Goal: Task Accomplishment & Management: Manage account settings

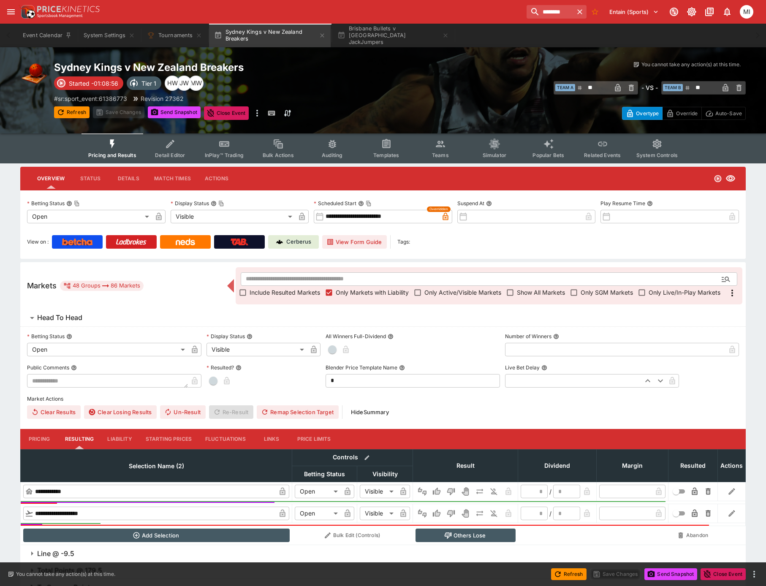
scroll to position [600, 0]
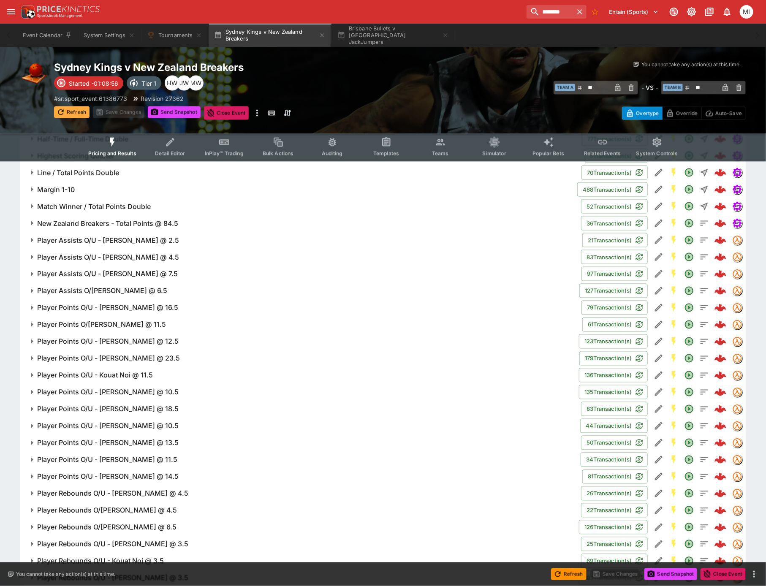
click at [68, 111] on button "Refresh" at bounding box center [71, 112] width 35 height 12
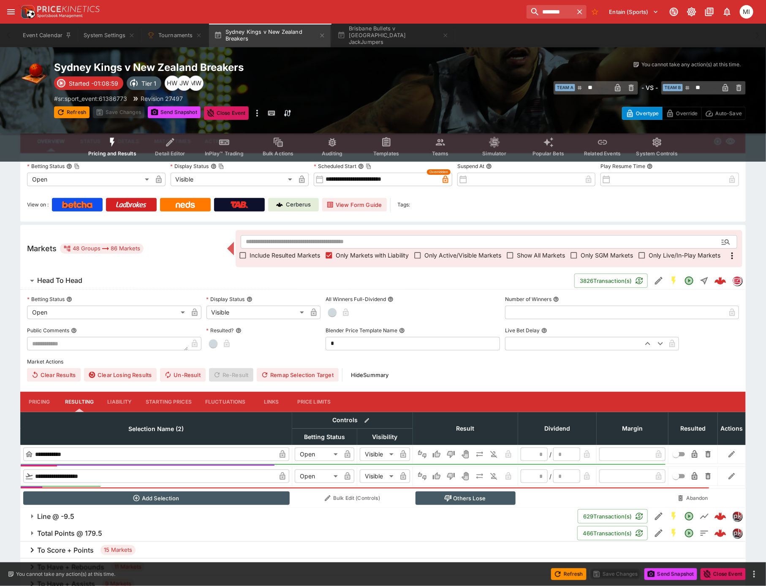
scroll to position [0, 0]
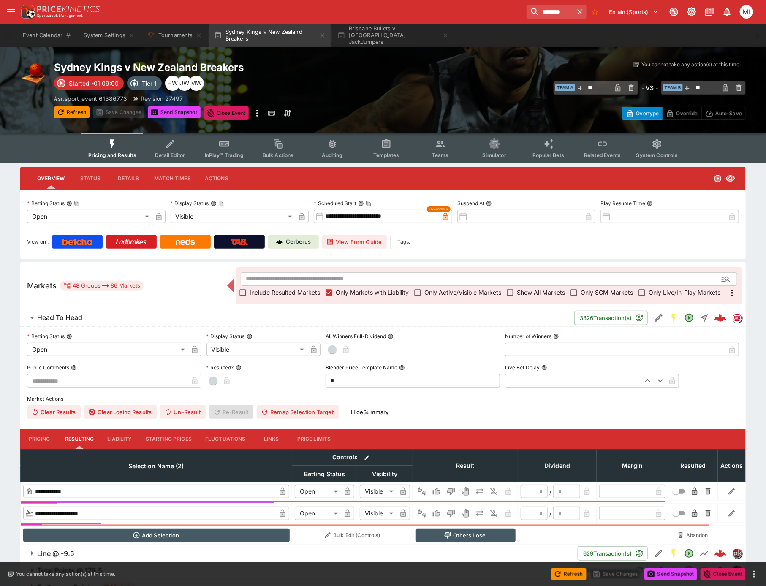
click at [522, 291] on span "Show All Markets" at bounding box center [541, 292] width 48 height 9
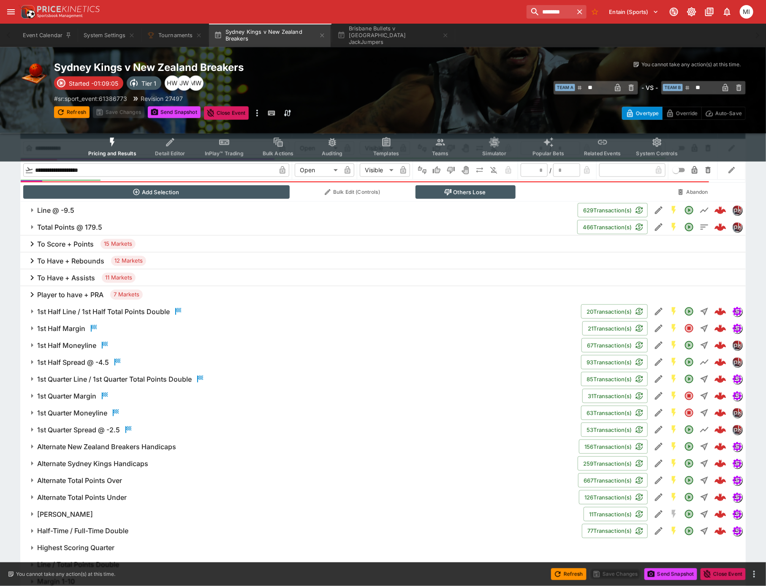
scroll to position [15, 0]
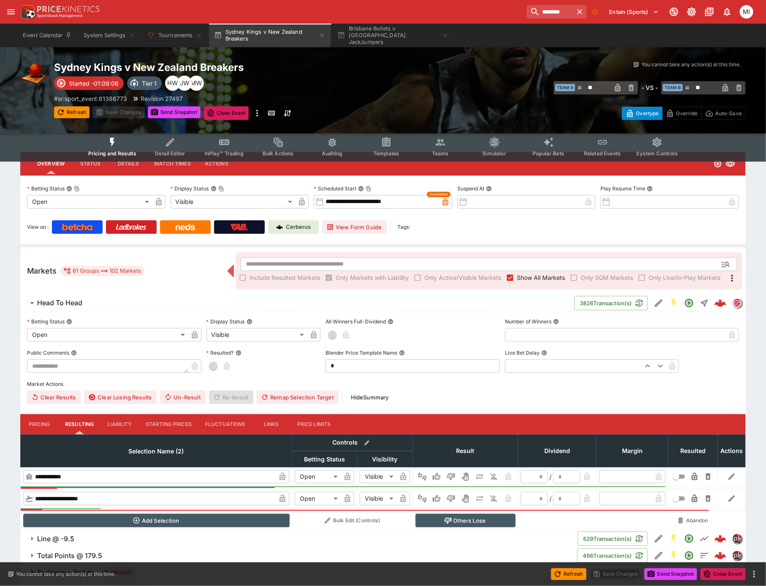
click at [522, 273] on span "Show All Markets" at bounding box center [541, 277] width 48 height 9
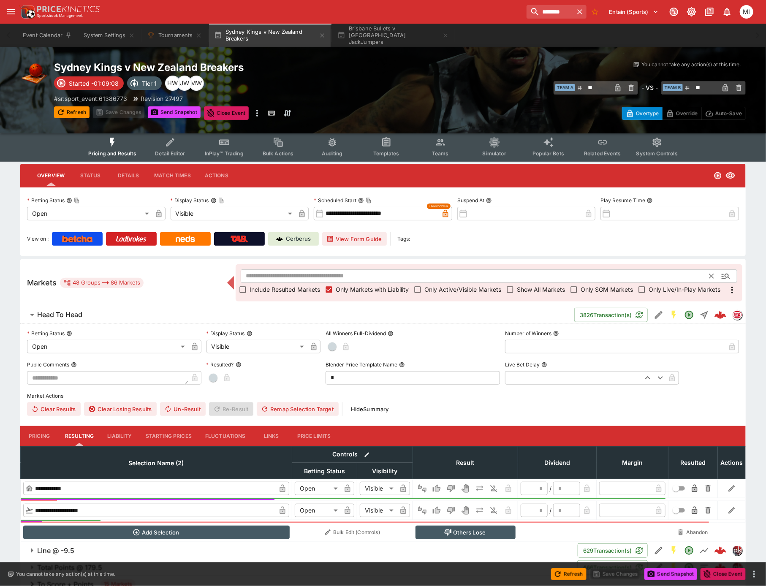
scroll to position [0, 0]
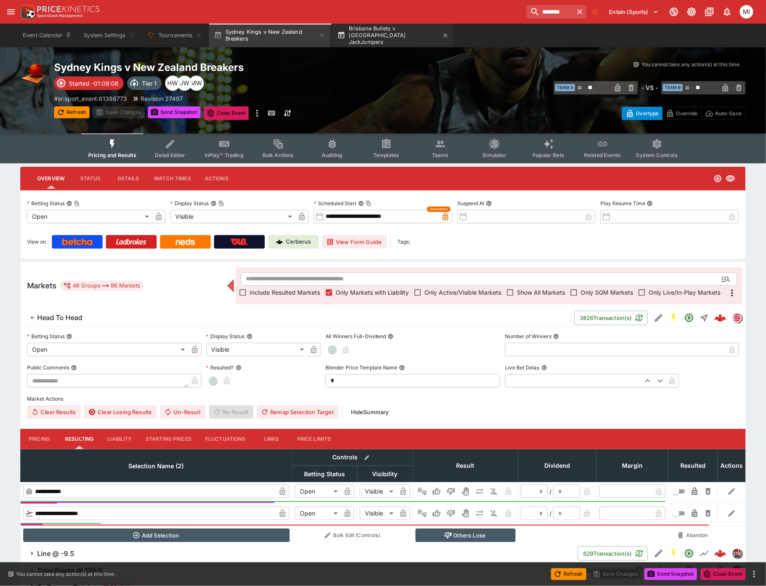
click at [381, 34] on button "Brisbane Bullets v [GEOGRAPHIC_DATA] JackJumpers" at bounding box center [393, 36] width 122 height 24
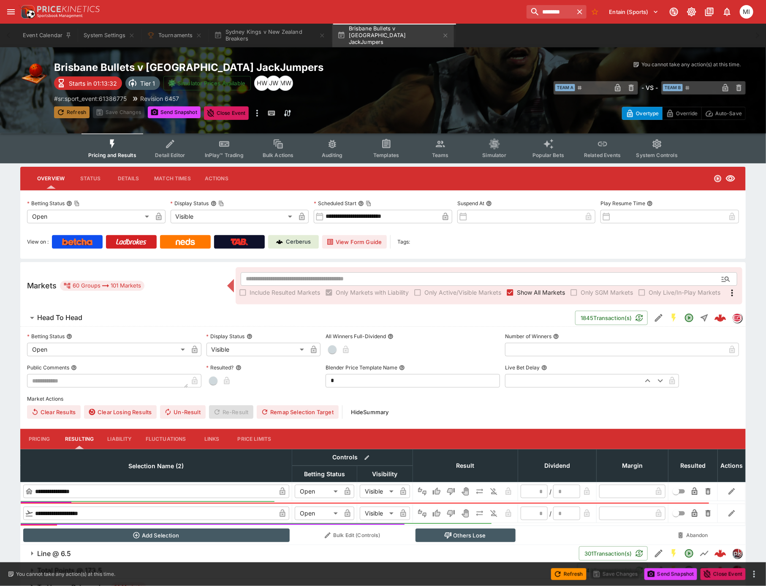
click at [73, 112] on button "Refresh" at bounding box center [71, 112] width 35 height 12
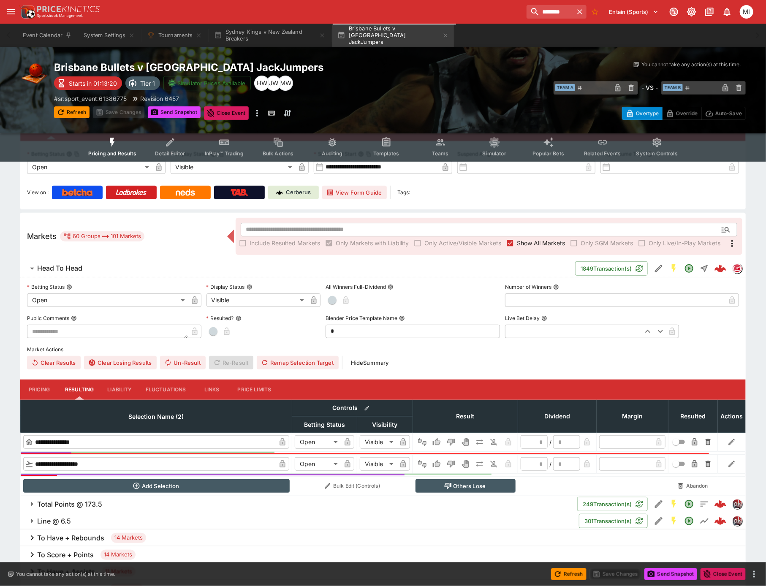
scroll to position [141, 0]
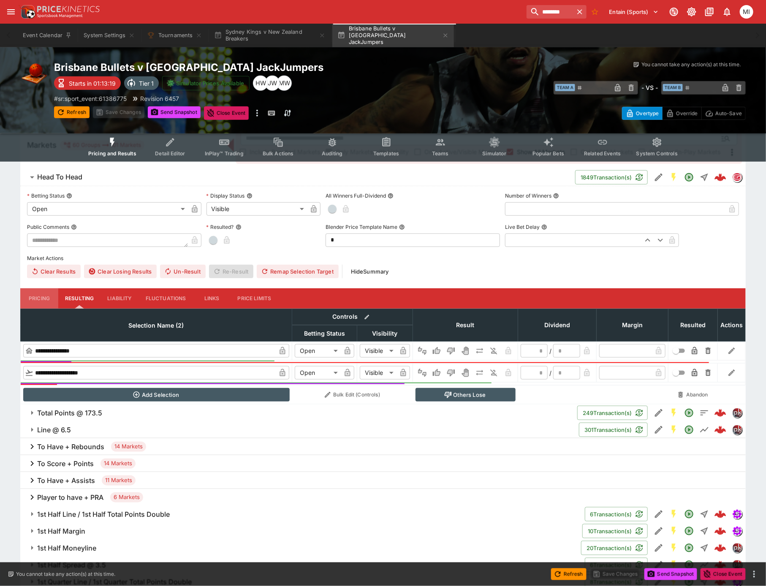
click at [41, 293] on button "Pricing" at bounding box center [39, 298] width 38 height 20
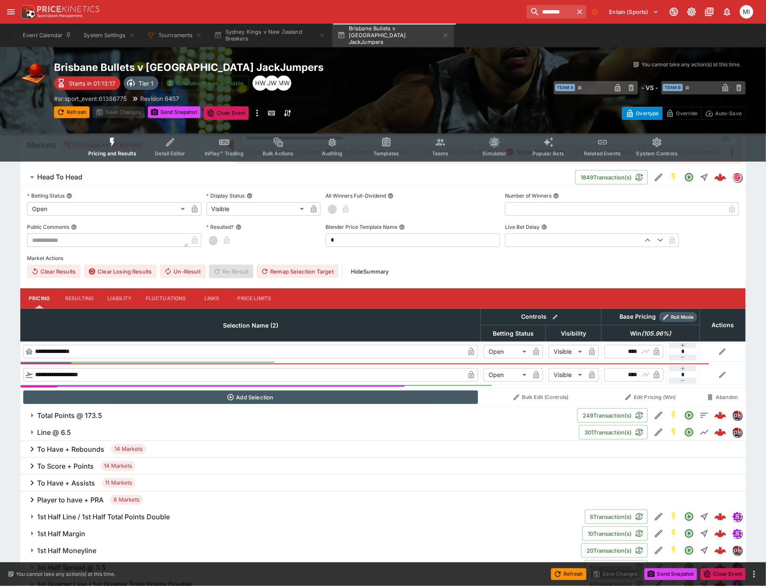
click at [103, 429] on span "Line @ 6.5" at bounding box center [304, 432] width 535 height 9
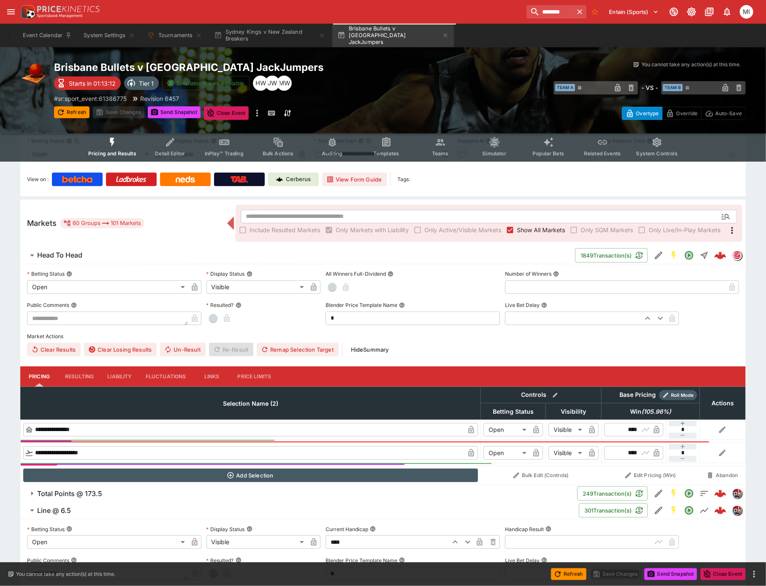
scroll to position [0, 0]
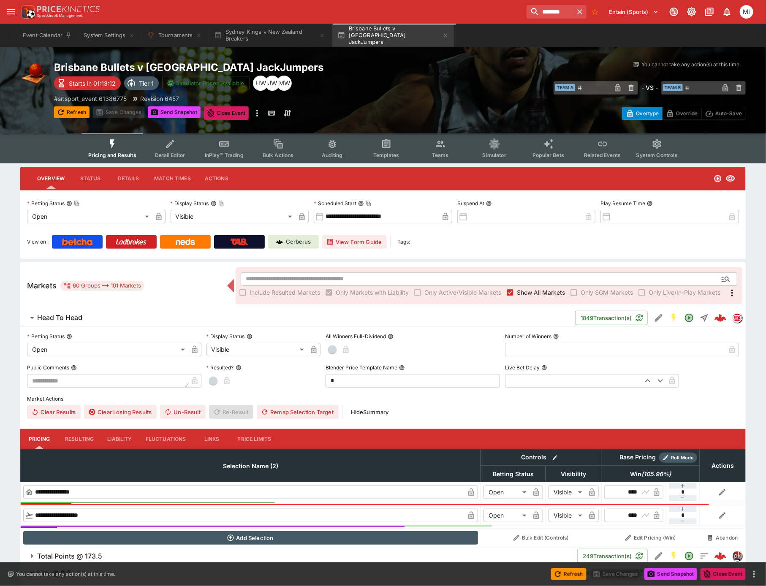
click at [216, 150] on button "InPlay™ Trading" at bounding box center [224, 148] width 54 height 30
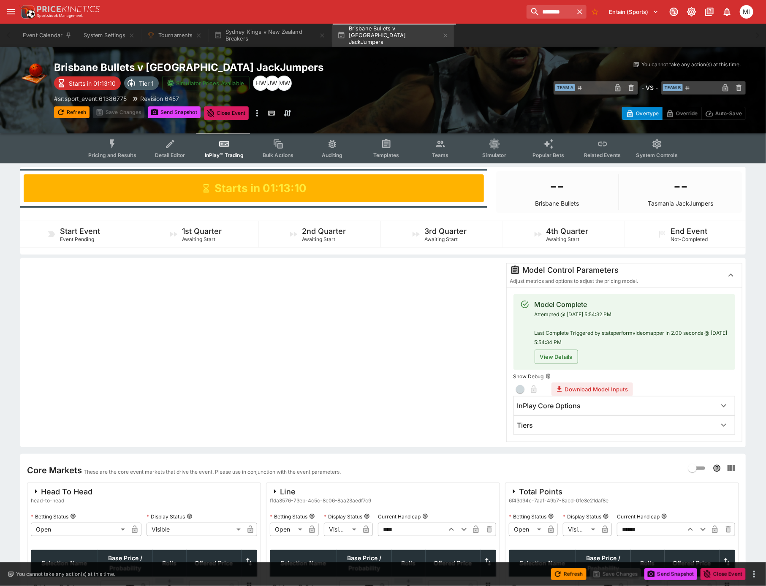
scroll to position [94, 0]
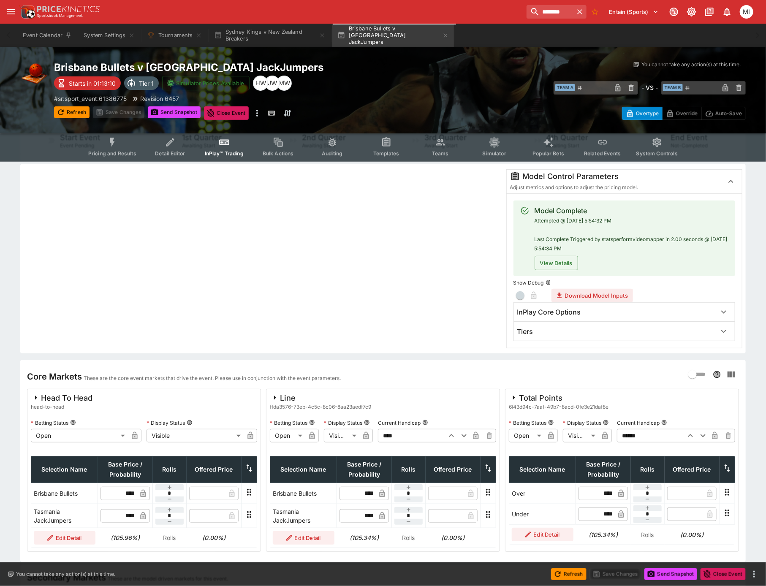
click at [450, 435] on icon "button" at bounding box center [451, 436] width 10 height 10
type input "****"
click at [412, 435] on input "****" at bounding box center [411, 436] width 66 height 14
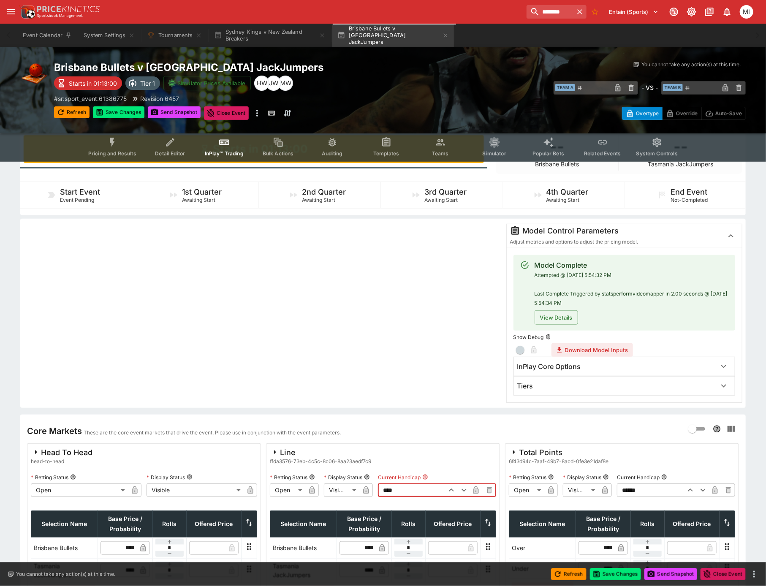
scroll to position [0, 0]
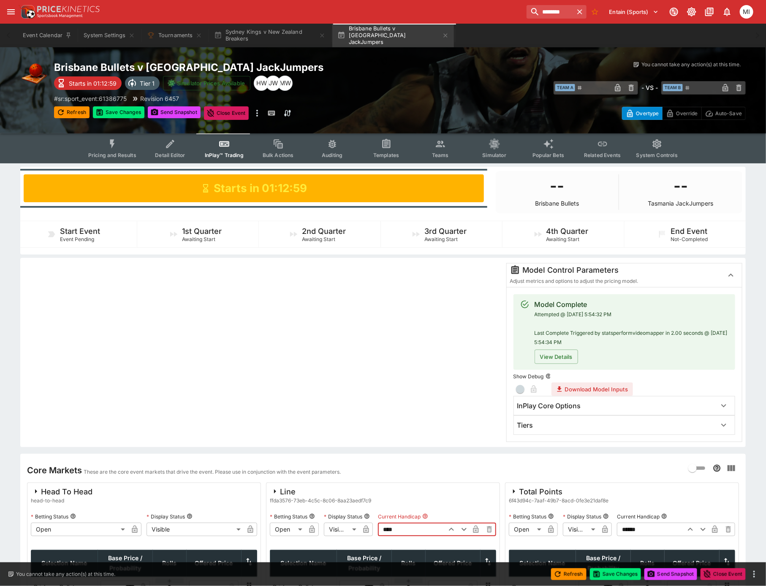
click at [110, 147] on icon "Event type filters" at bounding box center [112, 143] width 11 height 11
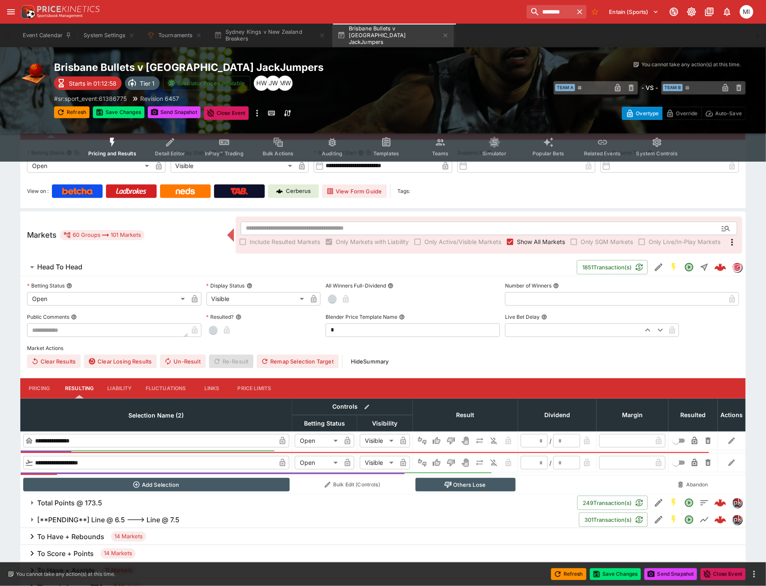
scroll to position [141, 0]
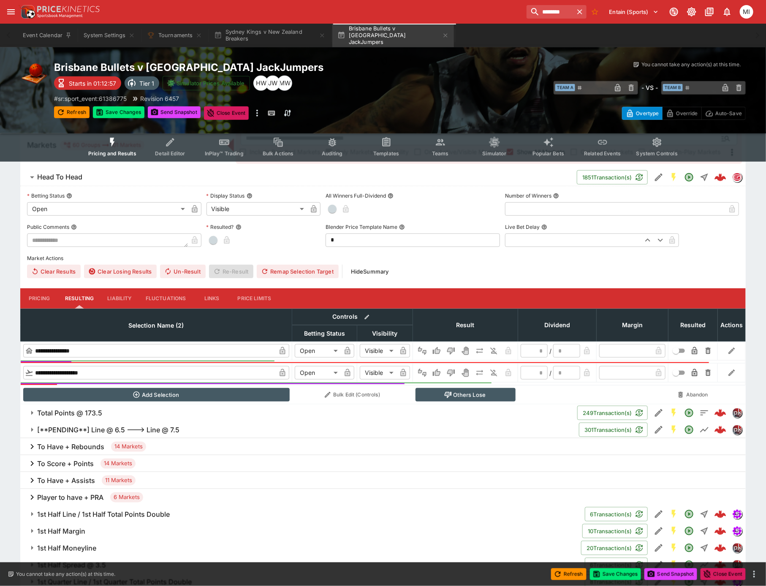
click at [107, 428] on h6 "[**PENDING**] Line @ 6.5 ---> Line @ 7.5" at bounding box center [108, 429] width 142 height 9
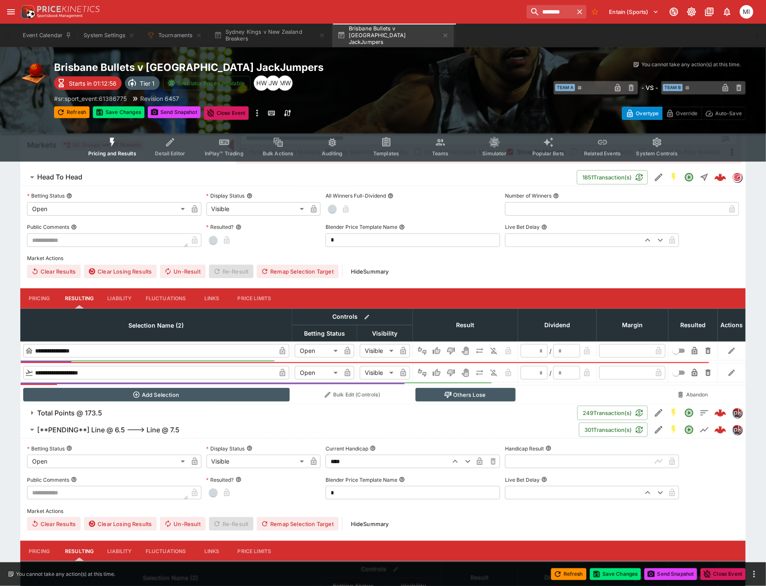
scroll to position [234, 0]
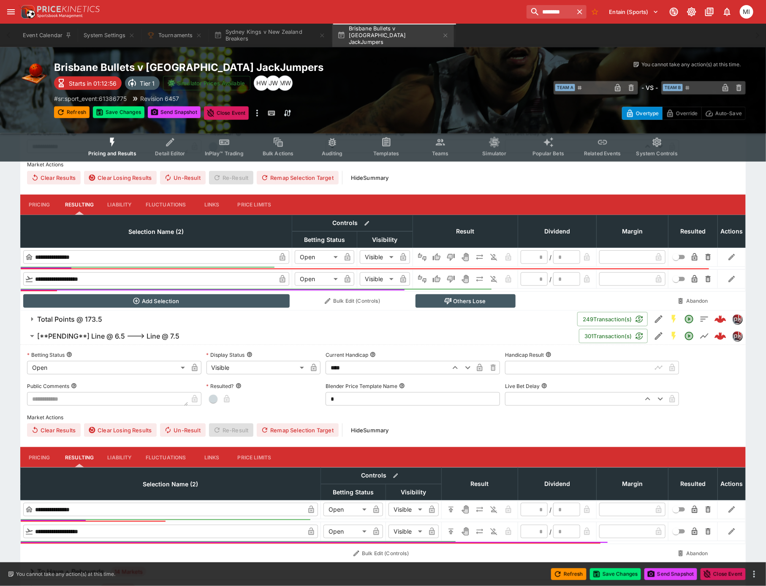
click at [44, 455] on button "Pricing" at bounding box center [39, 457] width 38 height 20
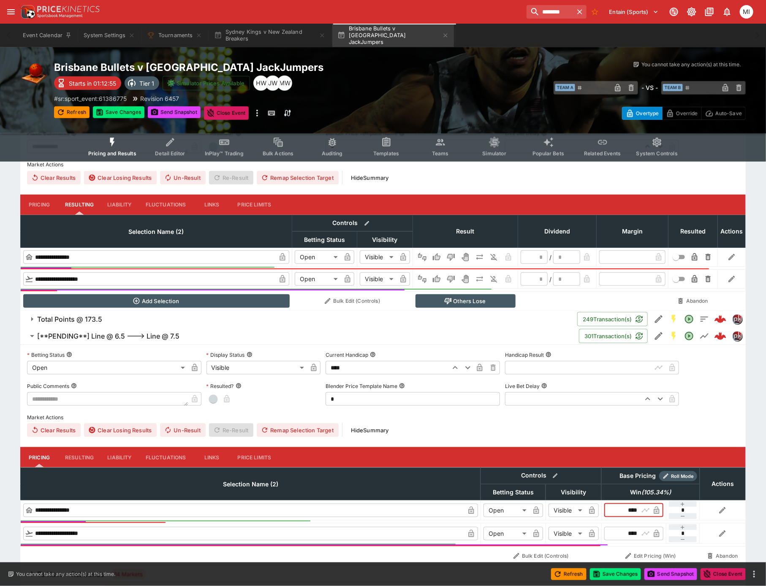
click at [626, 509] on input "****" at bounding box center [626, 511] width 24 height 14
type input "****"
click at [626, 530] on input "****" at bounding box center [626, 534] width 24 height 14
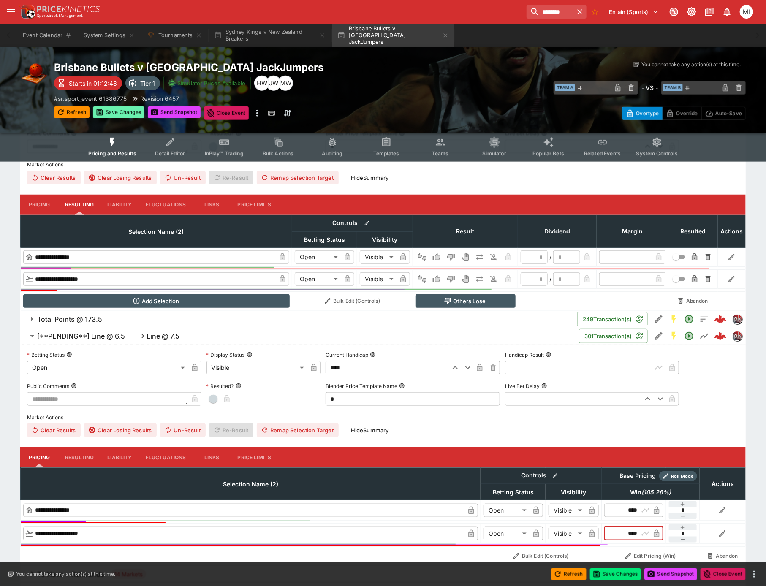
type input "****"
click at [119, 108] on button "Save Changes" at bounding box center [118, 112] width 51 height 12
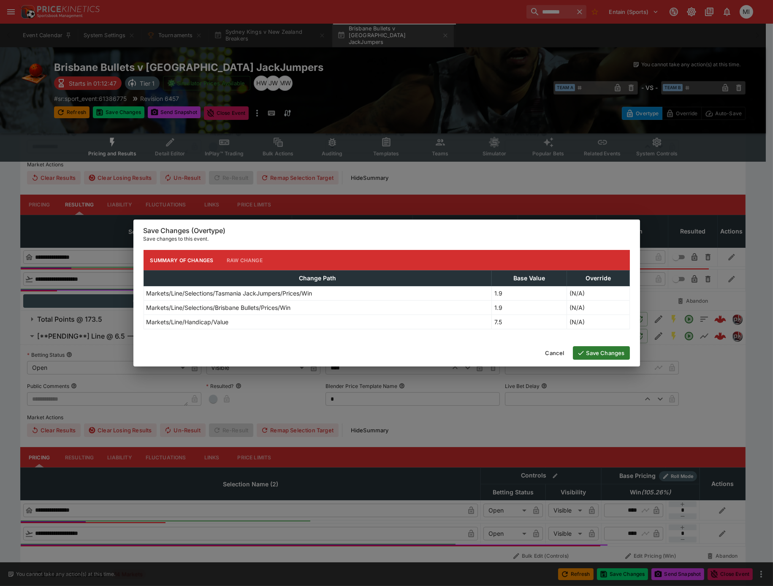
click at [606, 354] on button "Save Changes" at bounding box center [601, 353] width 57 height 14
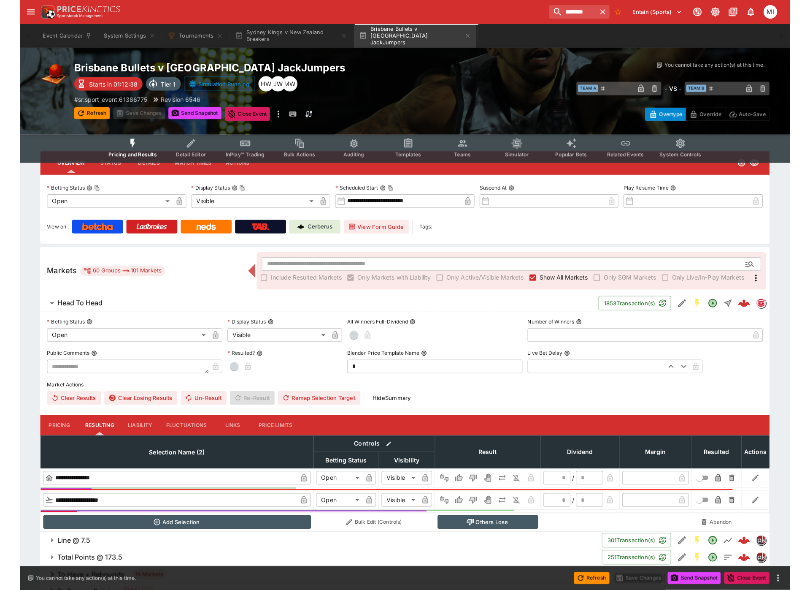
scroll to position [0, 0]
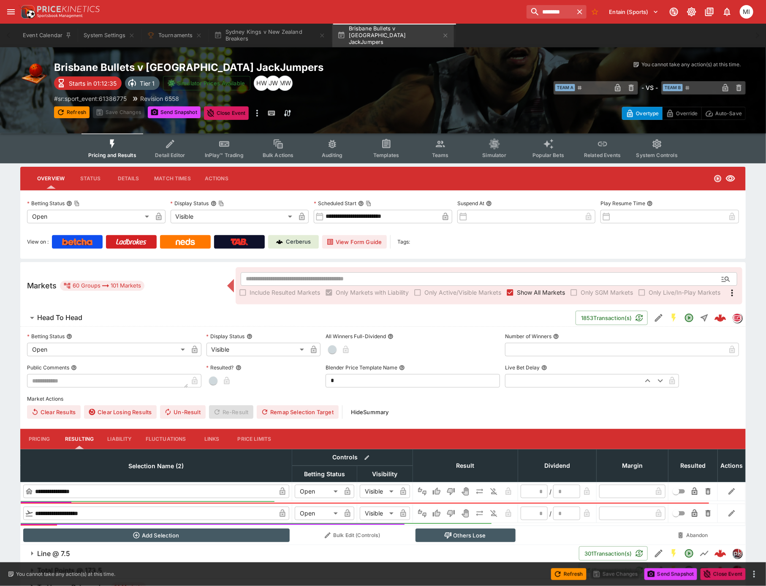
click at [112, 141] on icon "Event type filters" at bounding box center [112, 143] width 11 height 11
click at [68, 111] on button "Refresh" at bounding box center [71, 112] width 35 height 12
click at [576, 9] on icon "button" at bounding box center [579, 12] width 8 height 8
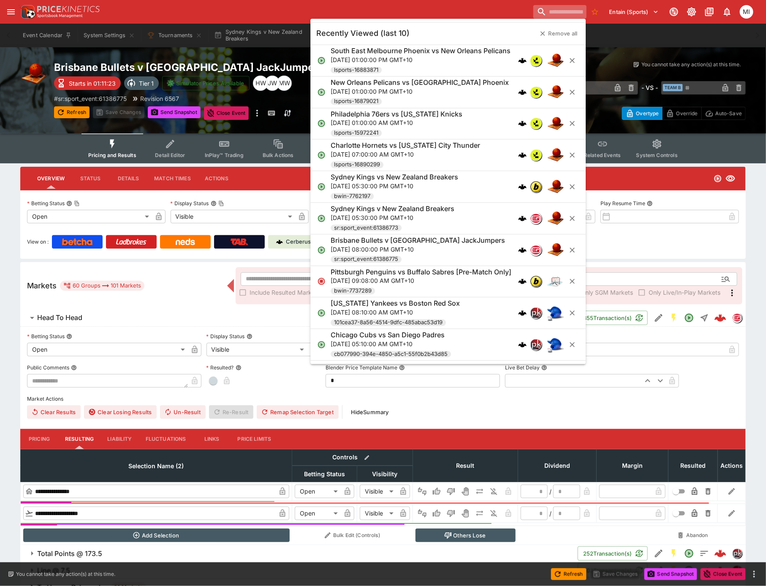
click at [536, 11] on input "search" at bounding box center [559, 12] width 53 height 14
click at [449, 3] on div "Entain (Sports) 1 MI" at bounding box center [387, 12] width 737 height 19
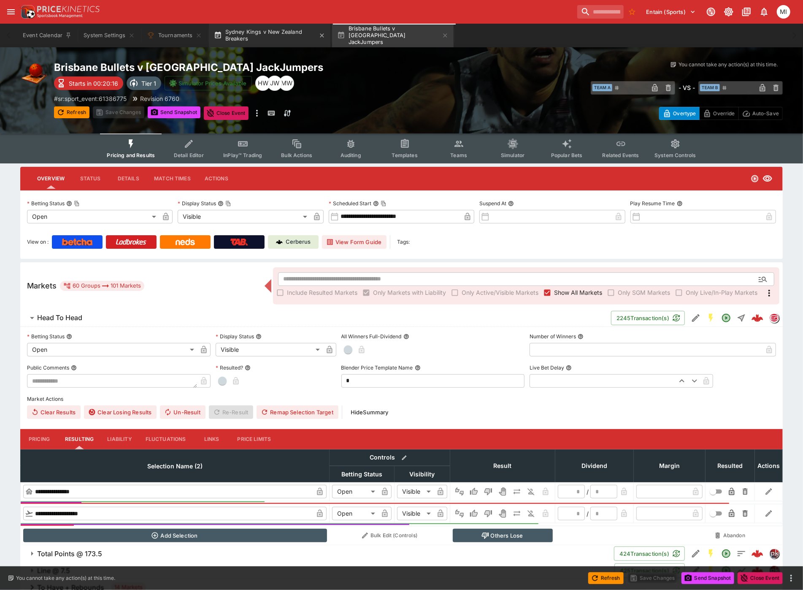
click at [279, 40] on button "Sydney Kings v New Zealand Breakers" at bounding box center [270, 36] width 122 height 24
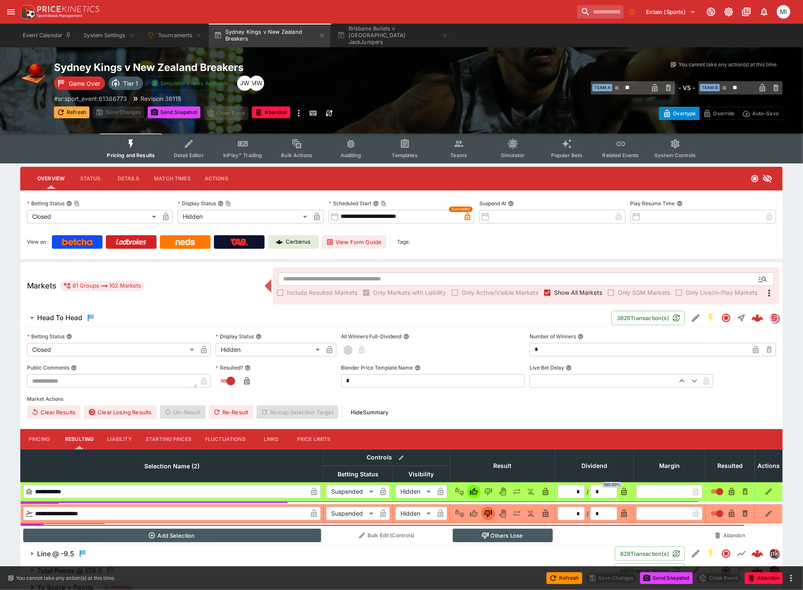
click at [74, 111] on button "Refresh" at bounding box center [71, 112] width 35 height 12
click at [577, 293] on span "Show All Markets" at bounding box center [578, 292] width 48 height 9
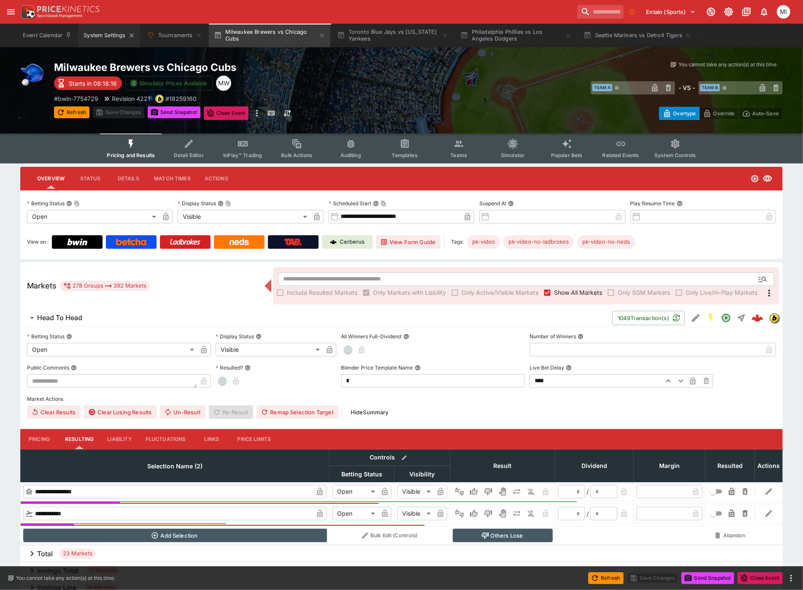
click at [112, 44] on button "System Settings" at bounding box center [109, 36] width 61 height 24
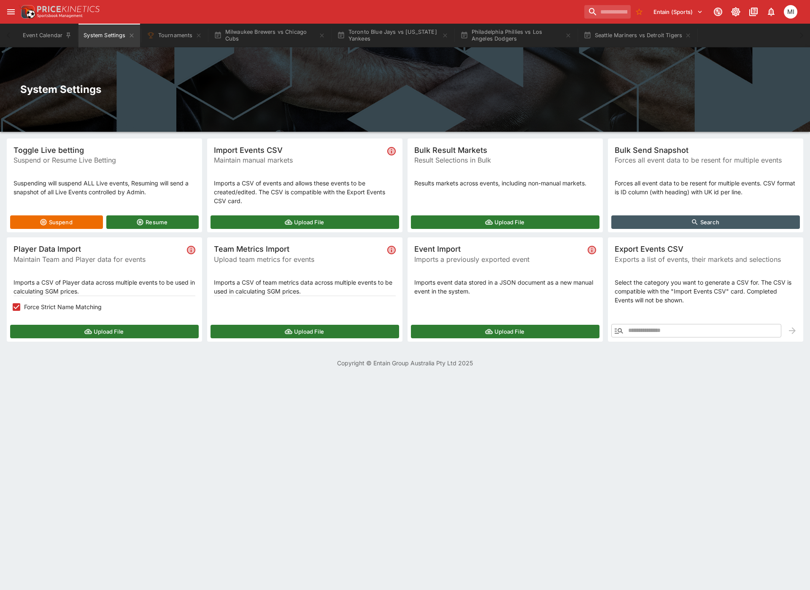
click at [70, 327] on button "Upload File" at bounding box center [104, 332] width 189 height 14
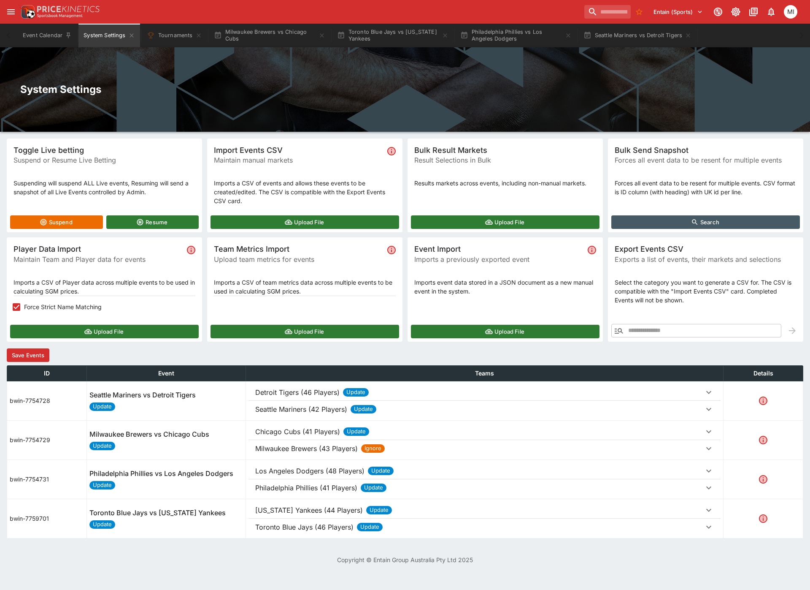
click at [38, 352] on button "Save Events" at bounding box center [28, 355] width 43 height 14
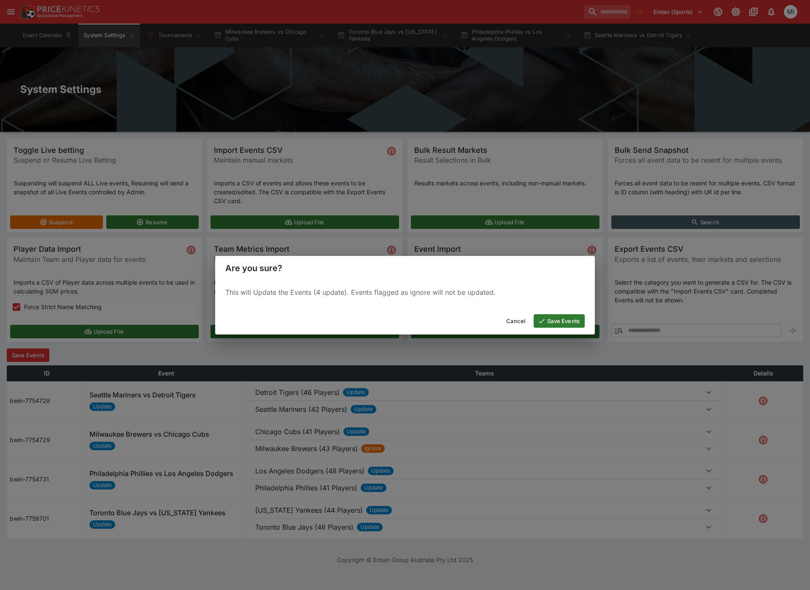
click at [555, 317] on button "Save Events" at bounding box center [559, 321] width 51 height 14
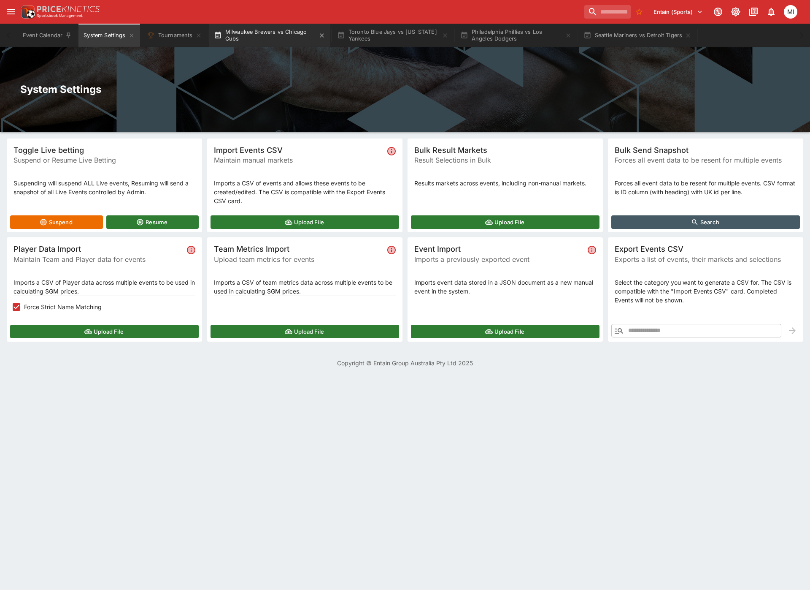
click at [248, 31] on button "Milwaukee Brewers vs Chicago Cubs" at bounding box center [270, 36] width 122 height 24
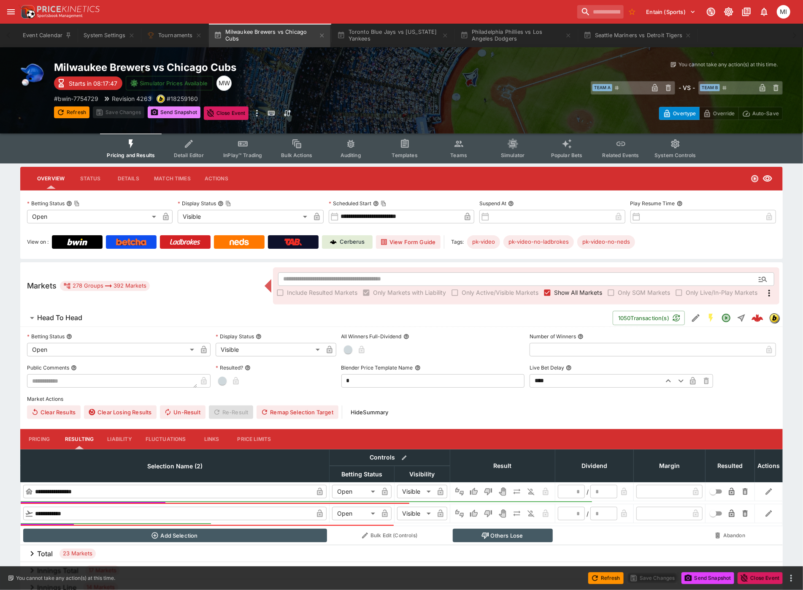
click at [171, 111] on button "Send Snapshot" at bounding box center [174, 112] width 53 height 12
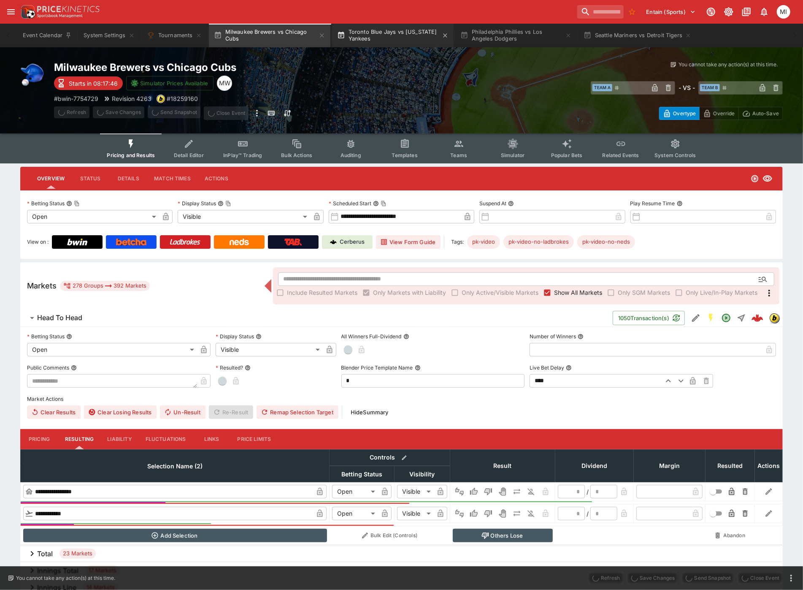
click at [377, 37] on button "Toronto Blue Jays vs New York Yankees" at bounding box center [393, 36] width 122 height 24
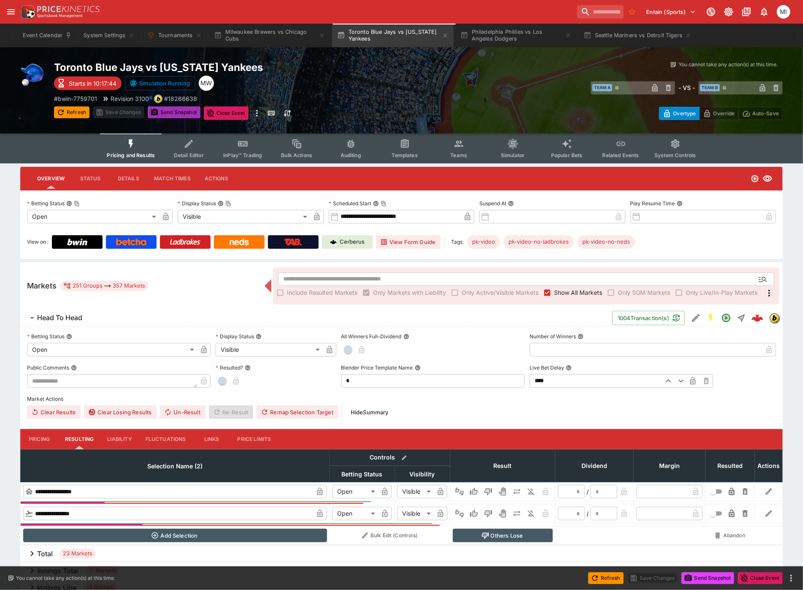
click at [177, 112] on button "Send Snapshot" at bounding box center [174, 112] width 53 height 12
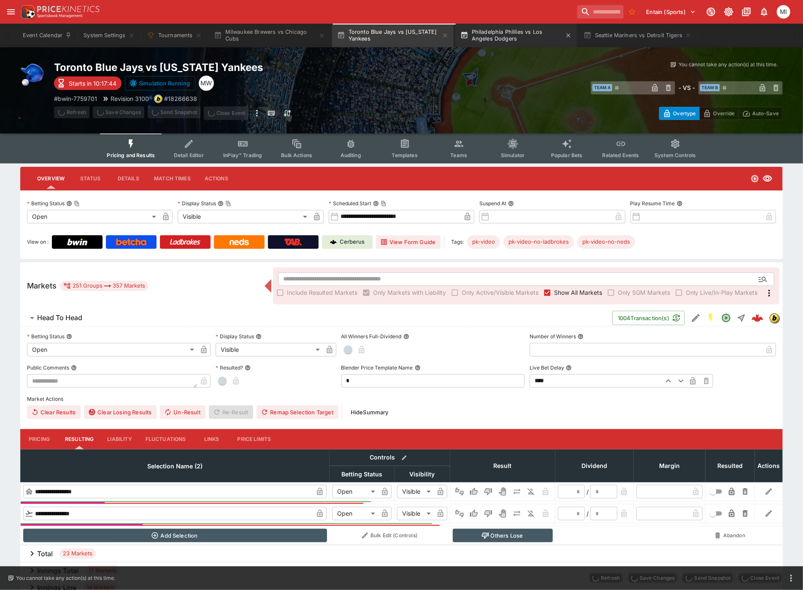
click at [504, 35] on button "Philadelphia Phillies vs Los Angeles Dodgers" at bounding box center [516, 36] width 122 height 24
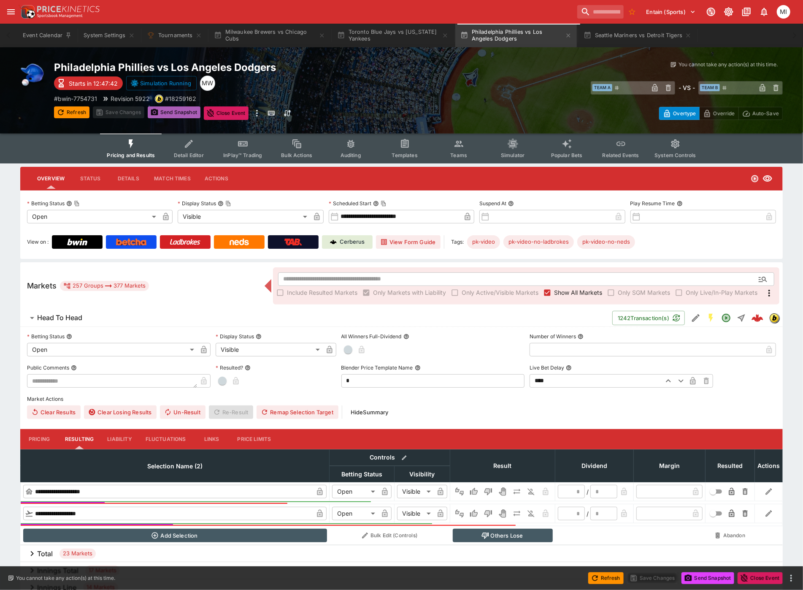
click at [180, 110] on button "Send Snapshot" at bounding box center [174, 112] width 53 height 12
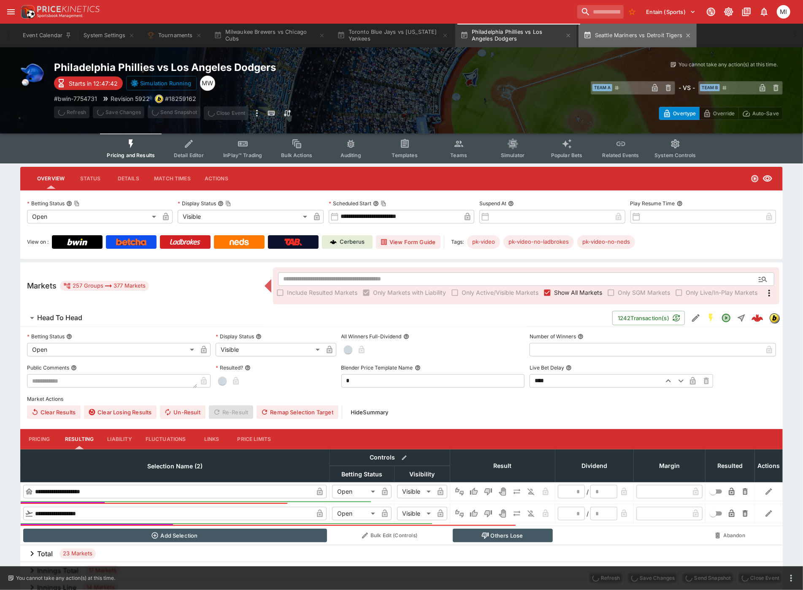
click at [621, 34] on button "Seattle Mariners vs Detroit Tigers" at bounding box center [638, 36] width 119 height 24
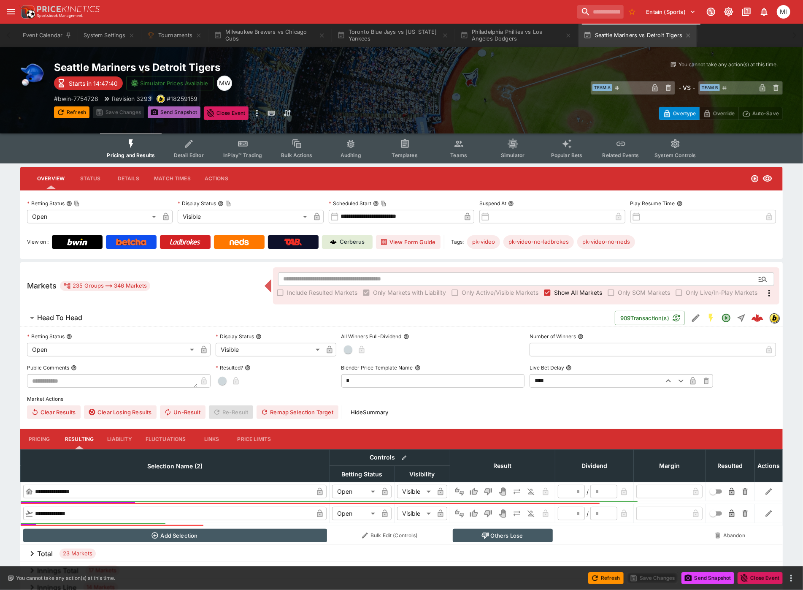
click at [182, 111] on button "Send Snapshot" at bounding box center [174, 112] width 53 height 12
